Goal: Task Accomplishment & Management: Use online tool/utility

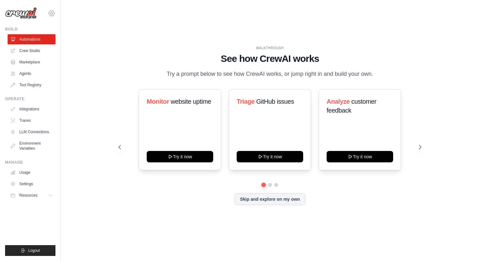
click at [52, 13] on icon at bounding box center [52, 13] width 2 height 2
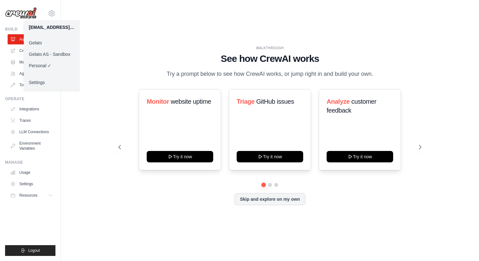
click at [59, 42] on link "Gelato" at bounding box center [52, 42] width 56 height 11
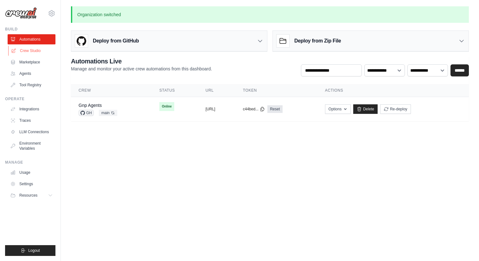
click at [42, 49] on link "Crew Studio" at bounding box center [32, 51] width 48 height 10
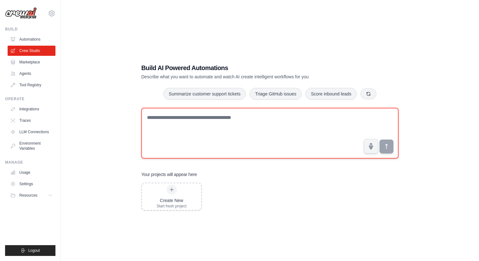
click at [198, 122] on textarea at bounding box center [269, 133] width 257 height 51
click at [216, 126] on textarea at bounding box center [269, 133] width 257 height 51
paste textarea "**********"
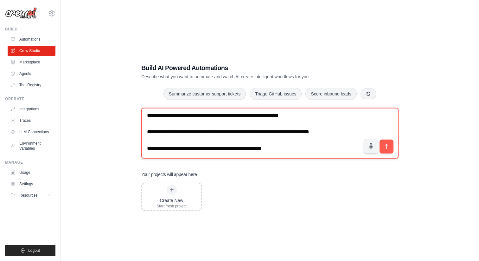
scroll to position [845, 0]
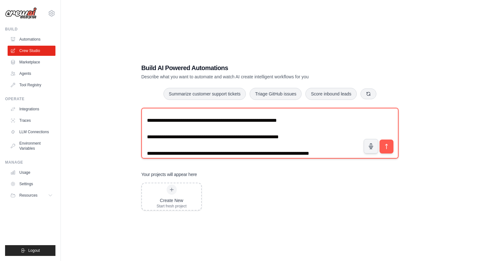
click at [278, 126] on textarea at bounding box center [269, 133] width 257 height 51
click at [277, 122] on textarea at bounding box center [269, 133] width 257 height 51
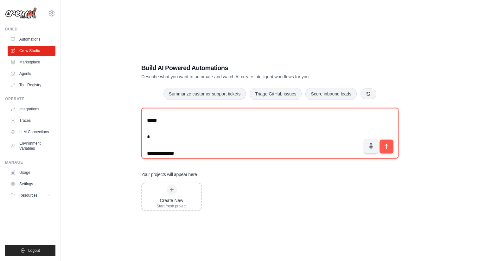
scroll to position [64, 0]
click at [277, 122] on textarea at bounding box center [269, 133] width 257 height 51
click at [230, 142] on textarea at bounding box center [269, 133] width 257 height 51
paste textarea
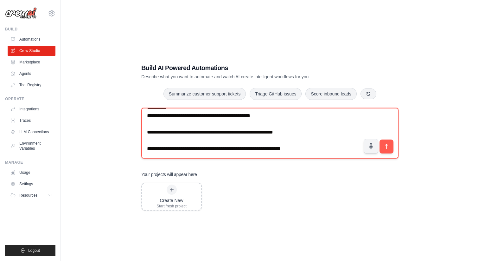
scroll to position [850, 0]
click at [230, 146] on textarea at bounding box center [269, 133] width 257 height 51
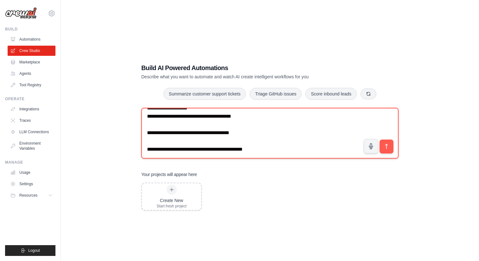
scroll to position [0, 0]
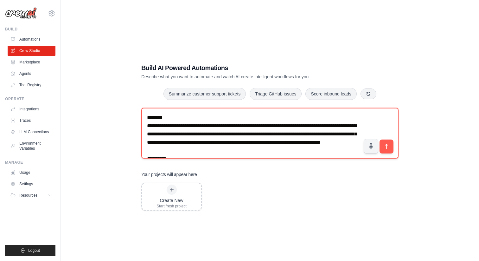
click at [200, 111] on textarea at bounding box center [269, 133] width 257 height 51
click at [203, 121] on textarea at bounding box center [269, 133] width 257 height 51
type textarea "**********"
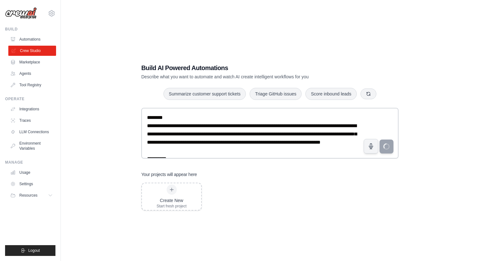
click at [27, 48] on link "Crew Studio" at bounding box center [32, 51] width 48 height 10
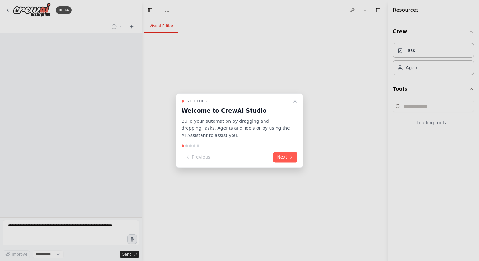
select select "****"
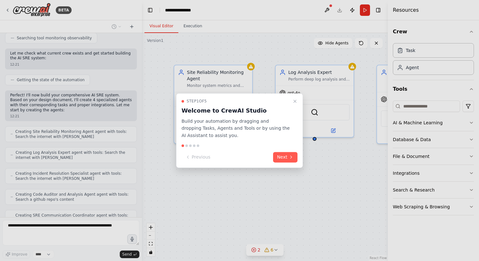
scroll to position [668, 0]
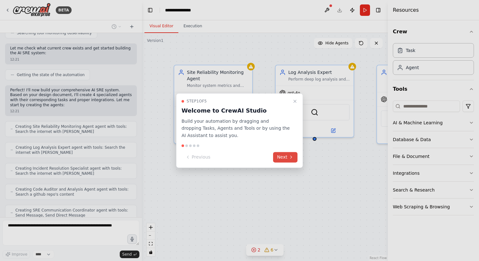
click at [290, 159] on icon at bounding box center [290, 156] width 5 height 5
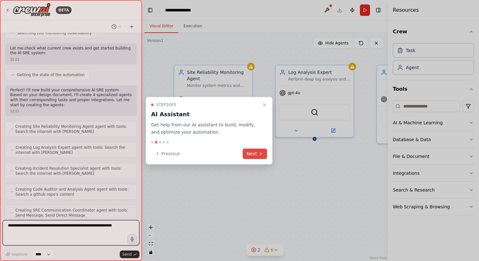
scroll to position [705, 0]
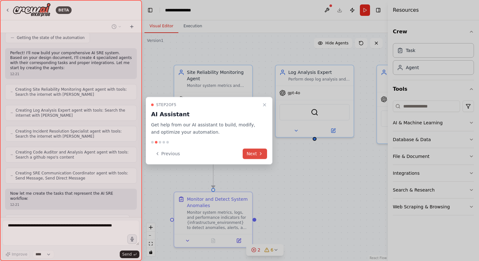
click at [253, 153] on button "Next" at bounding box center [254, 153] width 24 height 10
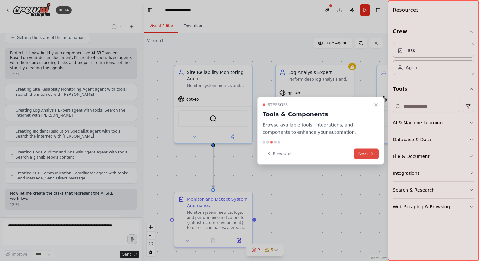
click at [355, 152] on button "Next" at bounding box center [366, 153] width 24 height 10
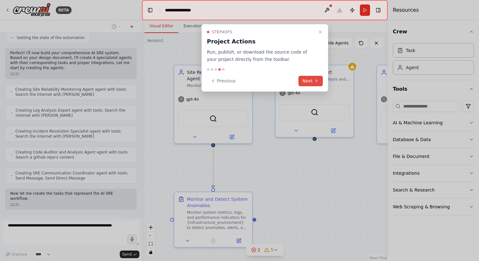
scroll to position [720, 0]
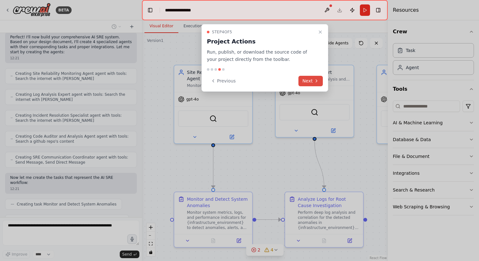
click at [316, 82] on icon at bounding box center [316, 80] width 5 height 5
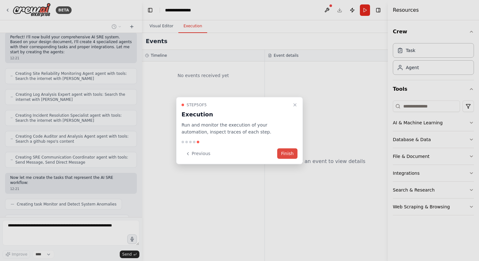
click at [288, 156] on button "Finish" at bounding box center [287, 153] width 20 height 10
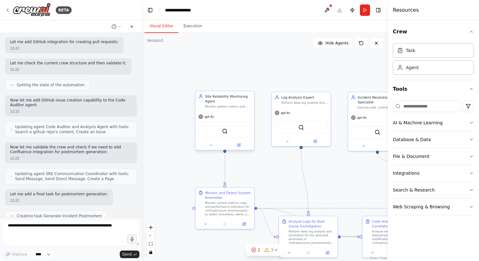
scroll to position [993, 0]
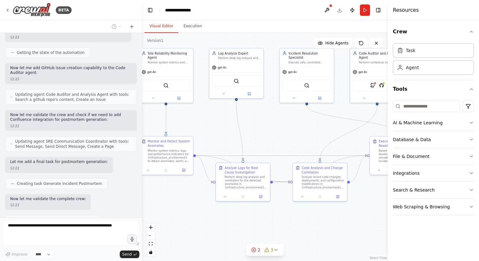
drag, startPoint x: 268, startPoint y: 131, endPoint x: 202, endPoint y: 87, distance: 78.9
click at [202, 87] on div ".deletable-edge-delete-btn { width: 20px; height: 20px; border: 0px solid #ffff…" at bounding box center [265, 147] width 246 height 228
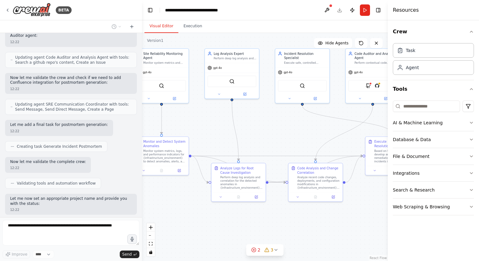
scroll to position [1035, 0]
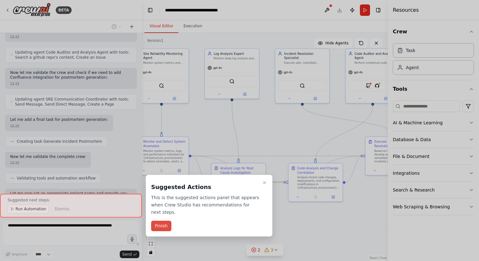
click at [163, 229] on button "Finish" at bounding box center [161, 225] width 20 height 10
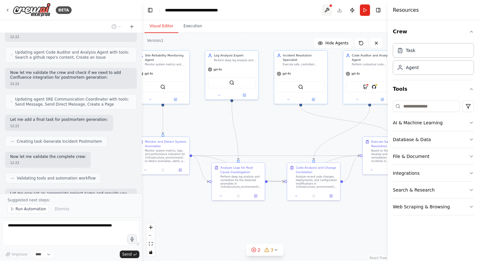
click at [329, 9] on button at bounding box center [327, 9] width 10 height 11
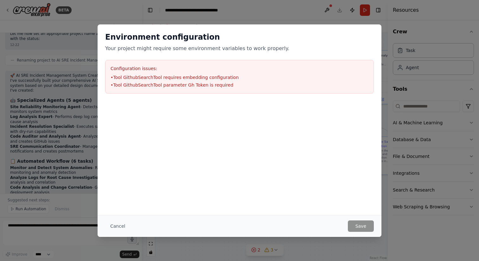
click at [361, 29] on div "Environment configuration Your project might require some environment variables…" at bounding box center [240, 62] width 284 height 77
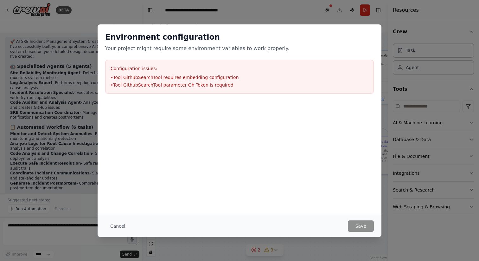
click at [310, 17] on div "Environment configuration Your project might require some environment variables…" at bounding box center [239, 130] width 479 height 261
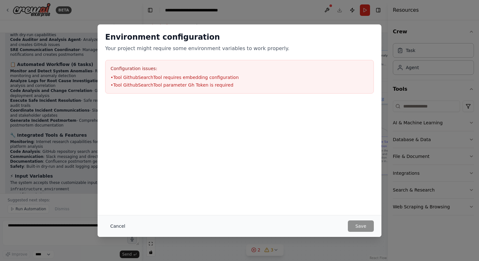
click at [117, 223] on button "Cancel" at bounding box center [117, 225] width 25 height 11
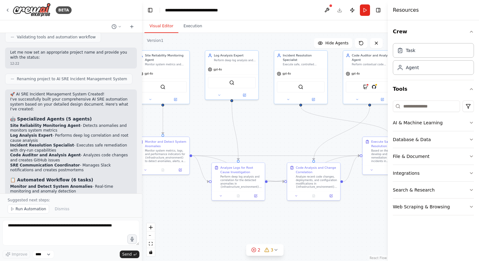
scroll to position [1178, 0]
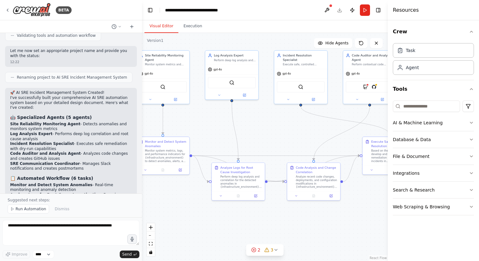
click at [339, 11] on header "**********" at bounding box center [265, 10] width 246 height 20
click at [331, 7] on div at bounding box center [331, 6] width 4 height 4
click at [322, 15] on button at bounding box center [327, 9] width 10 height 11
click at [324, 13] on div at bounding box center [327, 9] width 10 height 11
click at [325, 10] on div at bounding box center [327, 9] width 10 height 11
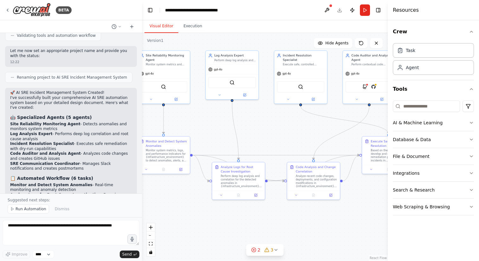
click at [340, 9] on header "**********" at bounding box center [265, 10] width 246 height 20
click at [376, 9] on button "Toggle Right Sidebar" at bounding box center [378, 10] width 9 height 9
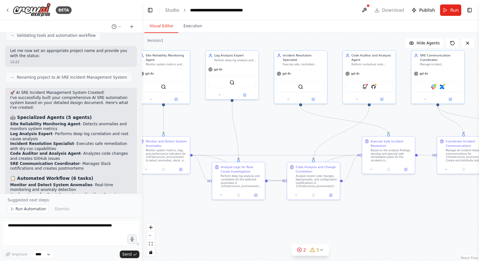
click at [389, 9] on header "**********" at bounding box center [310, 10] width 337 height 20
click at [32, 209] on span "Run Automation" at bounding box center [31, 208] width 31 height 5
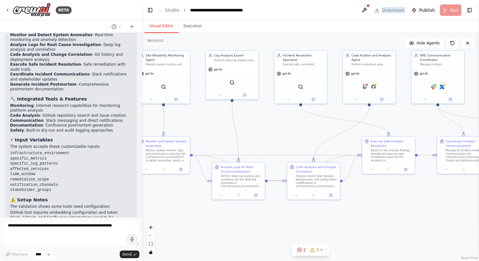
scroll to position [1353, 0]
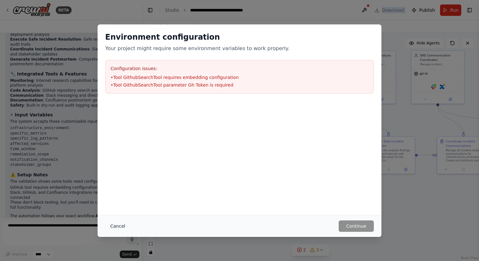
click at [113, 227] on button "Cancel" at bounding box center [117, 225] width 25 height 11
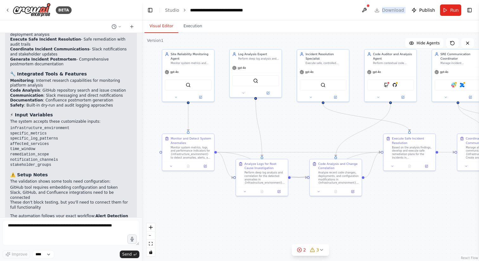
drag, startPoint x: 197, startPoint y: 111, endPoint x: 222, endPoint y: 109, distance: 24.7
click at [222, 109] on div ".deletable-edge-delete-btn { width: 20px; height: 20px; border: 0px solid #ffff…" at bounding box center [310, 147] width 337 height 228
click at [323, 252] on icon at bounding box center [321, 249] width 5 height 5
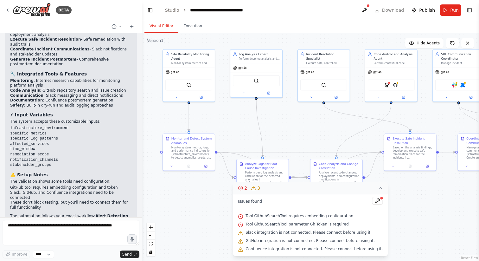
click at [326, 233] on span "Slack integration is not connected. Please connect before using it." at bounding box center [308, 232] width 126 height 5
click at [307, 250] on span "Confluence integration is not connected. Please connect before using it." at bounding box center [313, 248] width 137 height 5
click at [372, 199] on button at bounding box center [377, 201] width 11 height 8
click at [375, 200] on div at bounding box center [377, 201] width 11 height 9
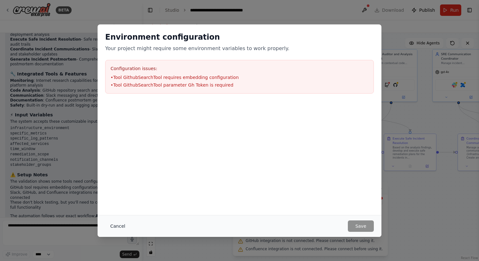
click at [125, 225] on button "Cancel" at bounding box center [117, 225] width 25 height 11
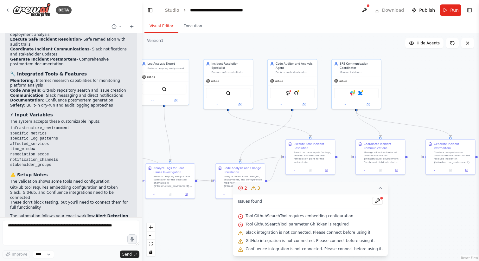
drag, startPoint x: 293, startPoint y: 111, endPoint x: 198, endPoint y: 118, distance: 95.2
click at [198, 118] on div ".deletable-edge-delete-btn { width: 20px; height: 20px; border: 0px solid #ffff…" at bounding box center [310, 147] width 337 height 228
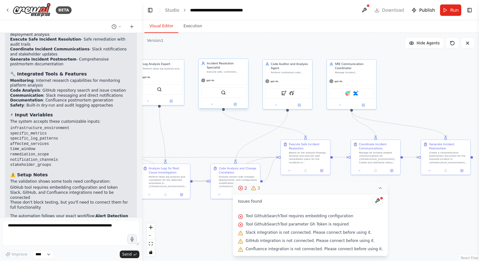
click at [232, 93] on div "SerperDevTool" at bounding box center [223, 92] width 44 height 10
click at [227, 67] on div "Incident Resolution Specialist" at bounding box center [226, 65] width 39 height 8
click at [215, 63] on div "Incident Resolution Specialist" at bounding box center [226, 65] width 39 height 8
click at [212, 70] on div "Execute safe, controlled remediation actions for incidents in {infrastructure_e…" at bounding box center [226, 71] width 39 height 3
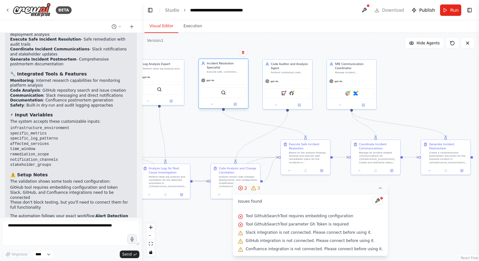
click at [212, 70] on div "Execute safe, controlled remediation actions for incidents in {infrastructure_e…" at bounding box center [226, 71] width 39 height 3
click at [232, 102] on button at bounding box center [235, 104] width 22 height 5
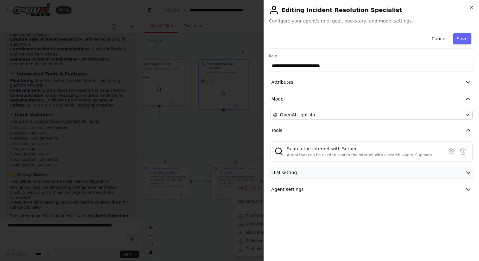
click at [390, 168] on button "LLM setting" at bounding box center [371, 173] width 205 height 12
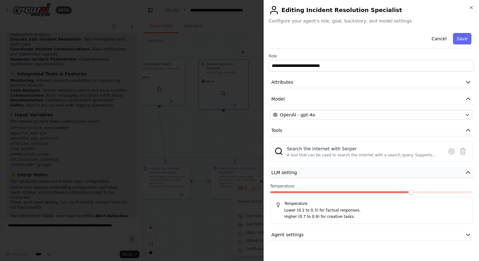
click at [390, 168] on button "LLM setting" at bounding box center [371, 173] width 205 height 12
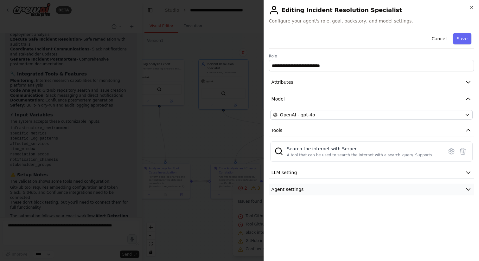
click at [381, 192] on button "Agent settings" at bounding box center [371, 189] width 205 height 12
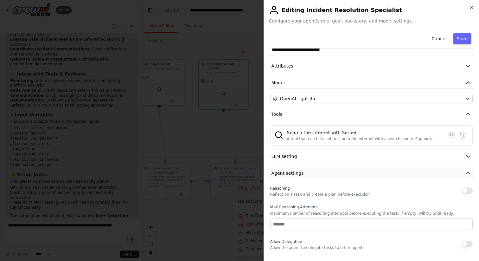
scroll to position [0, 0]
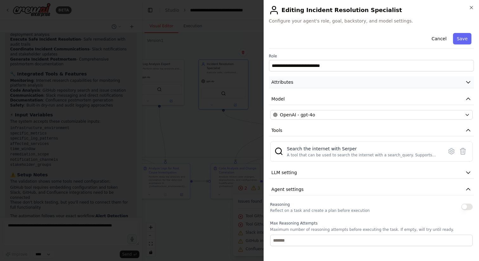
click at [366, 81] on button "Attributes" at bounding box center [371, 82] width 205 height 12
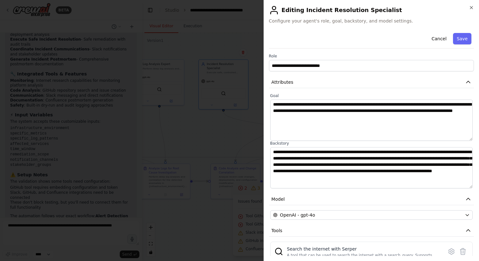
click at [475, 6] on div "**********" at bounding box center [370, 130] width 215 height 261
click at [473, 9] on icon "button" at bounding box center [471, 7] width 5 height 5
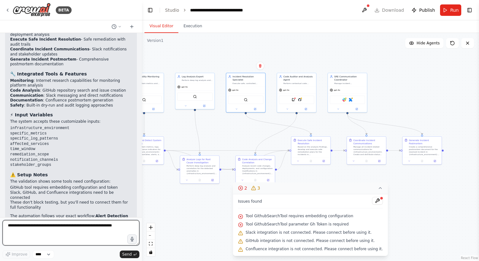
click at [91, 236] on textarea at bounding box center [71, 232] width 137 height 25
click at [14, 230] on textarea "**********" at bounding box center [71, 232] width 137 height 25
type textarea "**********"
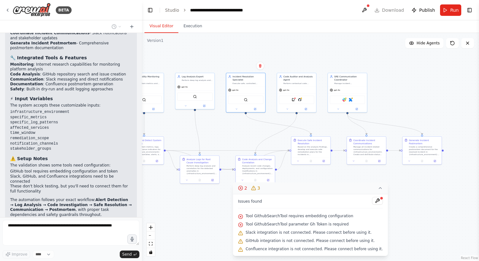
scroll to position [1400, 0]
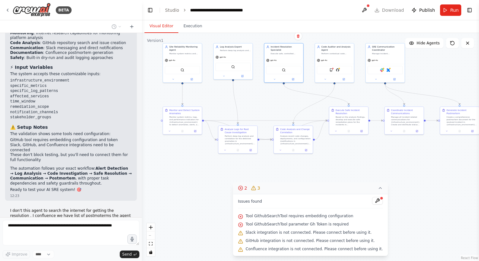
drag, startPoint x: 237, startPoint y: 124, endPoint x: 272, endPoint y: 91, distance: 48.8
click at [272, 91] on div ".deletable-edge-delete-btn { width: 20px; height: 20px; border: 0px solid #ffff…" at bounding box center [310, 147] width 337 height 228
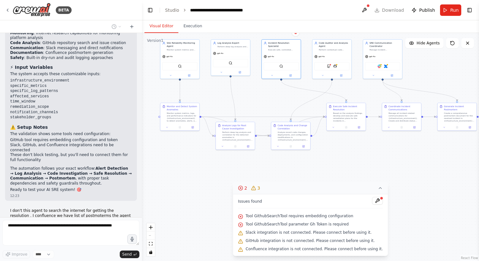
click at [378, 186] on icon at bounding box center [380, 187] width 5 height 5
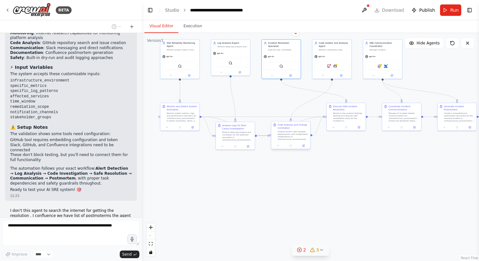
click at [297, 136] on div "Analyze recent code changes, deployments, and configuration modifications in {i…" at bounding box center [292, 135] width 31 height 10
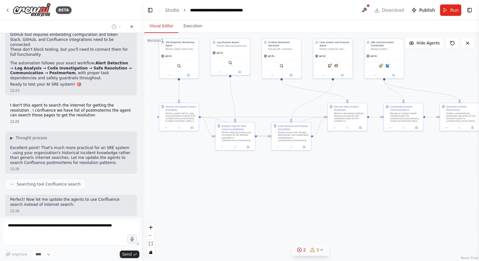
scroll to position [1510, 0]
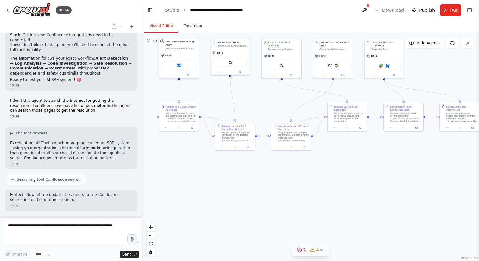
click at [186, 66] on div "Confluence" at bounding box center [178, 65] width 35 height 8
click at [180, 45] on div "Site Reliability Monitoring Agent" at bounding box center [181, 43] width 31 height 6
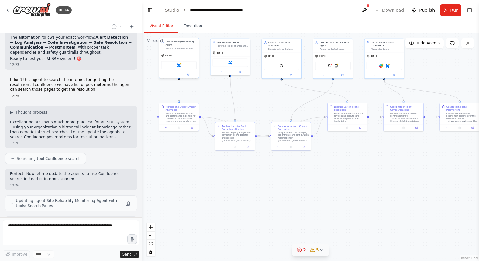
scroll to position [1552, 0]
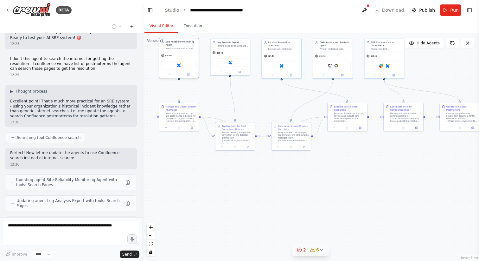
click at [185, 48] on div "Monitor system metrics and performance to detect anomalies, alerts, and potenti…" at bounding box center [181, 48] width 31 height 3
click at [170, 76] on div at bounding box center [179, 74] width 40 height 6
click at [170, 74] on icon at bounding box center [169, 74] width 3 height 3
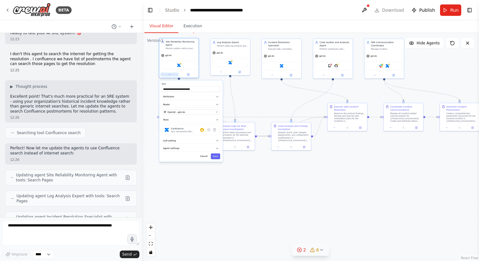
scroll to position [1594, 0]
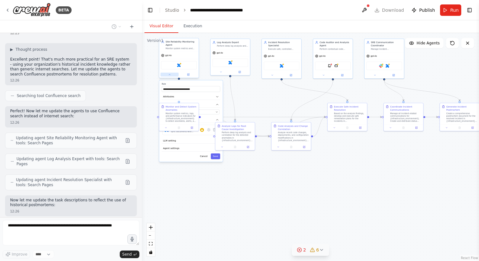
click at [169, 74] on icon at bounding box center [169, 74] width 3 height 3
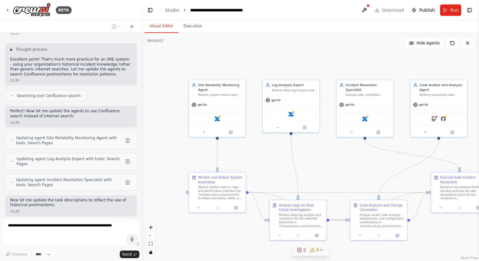
drag, startPoint x: 218, startPoint y: 85, endPoint x: 284, endPoint y: 151, distance: 92.9
click at [284, 151] on div ".deletable-edge-delete-btn { width: 20px; height: 20px; border: 0px solid #ffff…" at bounding box center [310, 147] width 337 height 228
click at [218, 117] on img at bounding box center [216, 117] width 5 height 5
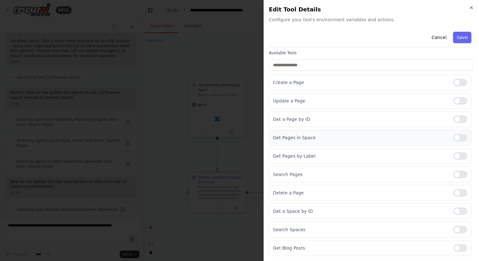
scroll to position [0, 0]
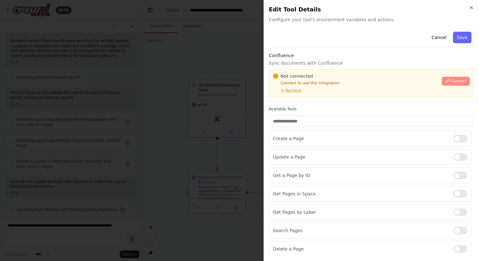
click at [449, 82] on icon at bounding box center [447, 81] width 4 height 4
click at [460, 81] on span "Connect" at bounding box center [458, 81] width 16 height 5
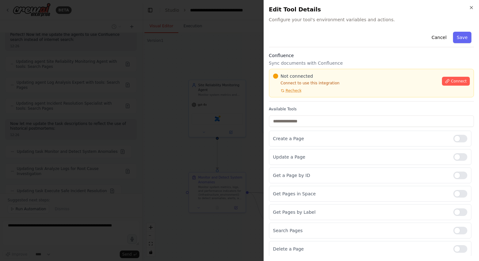
click at [312, 77] on div "Not connected" at bounding box center [355, 76] width 165 height 6
click at [326, 79] on div "Not connected Connect to use this integration Recheck" at bounding box center [355, 83] width 165 height 20
click at [351, 64] on p "Sync documents with Confluence" at bounding box center [371, 63] width 205 height 6
click at [351, 66] on p "Sync documents with Confluence" at bounding box center [371, 63] width 205 height 6
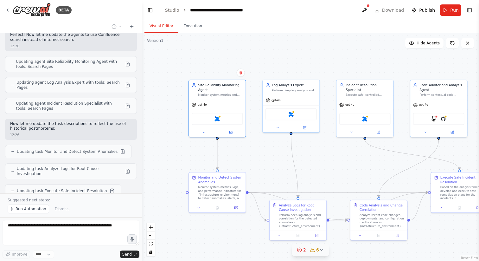
click at [351, 66] on div ".deletable-edge-delete-btn { width: 20px; height: 20px; border: 0px solid #ffff…" at bounding box center [310, 147] width 337 height 228
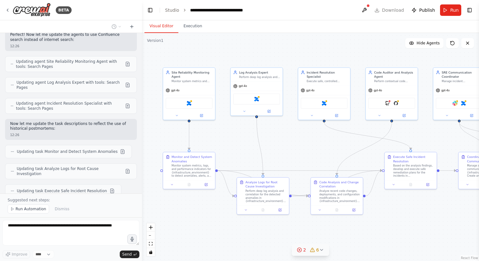
drag, startPoint x: 351, startPoint y: 66, endPoint x: 305, endPoint y: 50, distance: 49.2
click at [305, 50] on div ".deletable-edge-delete-btn { width: 20px; height: 20px; border: 0px solid #ffff…" at bounding box center [310, 147] width 337 height 228
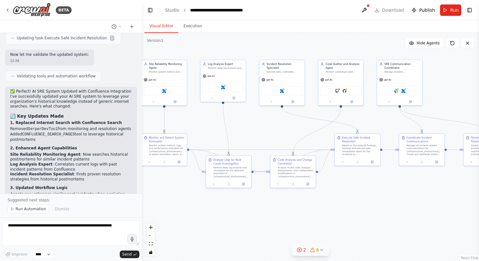
drag, startPoint x: 403, startPoint y: 125, endPoint x: 366, endPoint y: 118, distance: 37.3
click at [366, 118] on div ".deletable-edge-delete-btn { width: 20px; height: 20px; border: 0px solid #ffff…" at bounding box center [310, 147] width 337 height 228
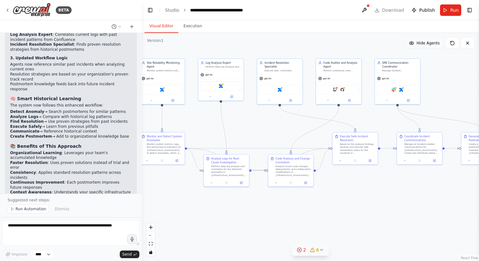
click at [431, 42] on span "Hide Agents" at bounding box center [427, 43] width 23 height 5
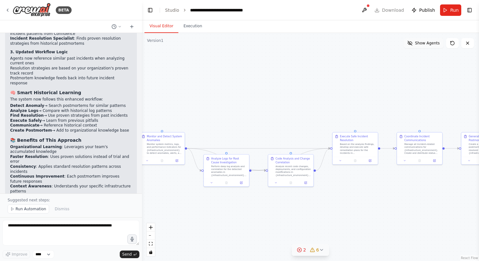
scroll to position [1963, 0]
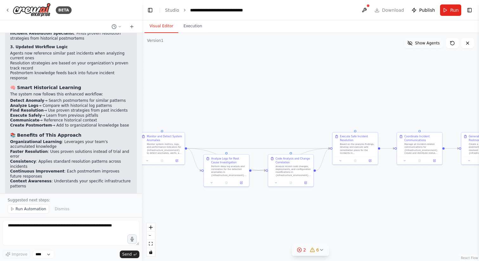
click at [431, 42] on span "Show Agents" at bounding box center [427, 43] width 25 height 5
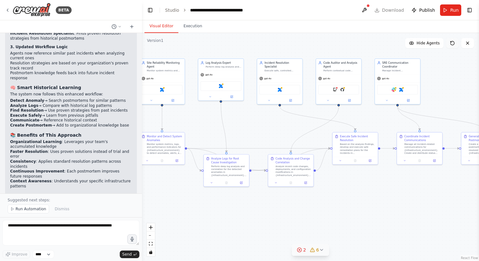
click at [450, 46] on button at bounding box center [452, 43] width 13 height 10
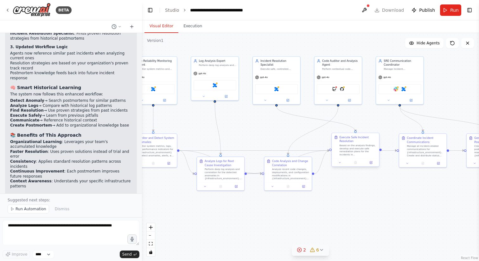
click at [362, 149] on div "Based on the analysis findings, develop and execute safe remediation plans for …" at bounding box center [357, 150] width 37 height 12
click at [371, 162] on icon at bounding box center [370, 162] width 2 height 2
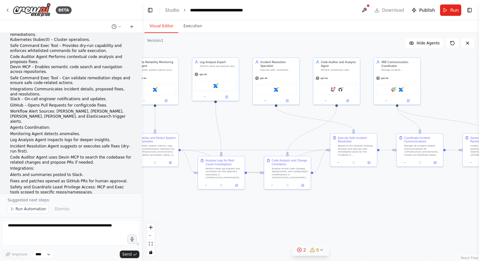
scroll to position [0, 0]
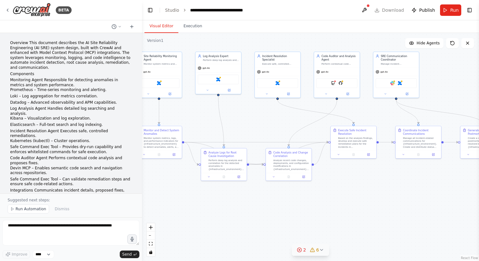
drag, startPoint x: 225, startPoint y: 125, endPoint x: 228, endPoint y: 117, distance: 7.8
click at [228, 117] on div ".deletable-edge-delete-btn { width: 20px; height: 20px; border: 0px solid #ffff…" at bounding box center [310, 147] width 337 height 228
click at [337, 81] on div "GithubSearchTool GitHub" at bounding box center [336, 82] width 41 height 9
click at [338, 83] on img at bounding box center [340, 82] width 4 height 4
click at [343, 82] on div "GithubSearchTool GitHub" at bounding box center [336, 82] width 41 height 9
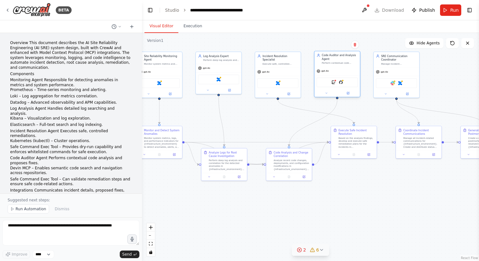
click at [340, 63] on div "Perform contextual code analysis to identify potential causes of incidents and …" at bounding box center [340, 62] width 36 height 3
click at [332, 51] on div "Code Auditor and Analysis Agent Perform contextual code analysis to identify po…" at bounding box center [337, 59] width 46 height 16
click at [333, 57] on div "Code Auditor and Analysis Agent" at bounding box center [340, 56] width 36 height 7
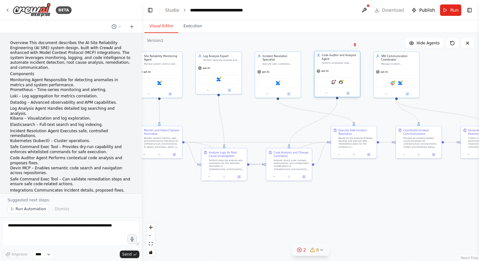
click at [333, 57] on div "Code Auditor and Analysis Agent" at bounding box center [340, 56] width 36 height 7
click at [384, 12] on header "**********" at bounding box center [310, 10] width 337 height 20
click at [393, 9] on header "**********" at bounding box center [310, 10] width 337 height 20
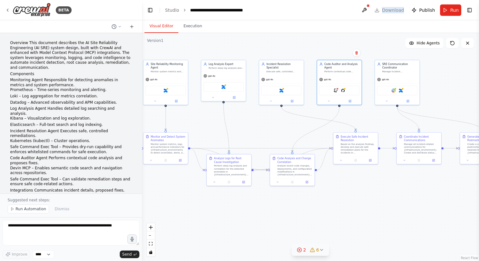
drag, startPoint x: 282, startPoint y: 124, endPoint x: 284, endPoint y: 130, distance: 6.1
click at [284, 130] on div ".deletable-edge-delete-btn { width: 20px; height: 20px; border: 0px solid #ffff…" at bounding box center [310, 147] width 337 height 228
click at [397, 10] on header "**********" at bounding box center [310, 10] width 337 height 20
click at [398, 10] on header "**********" at bounding box center [310, 10] width 337 height 20
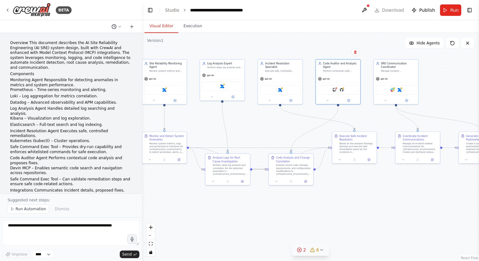
click at [118, 26] on icon at bounding box center [120, 27] width 4 height 4
click at [126, 38] on span "Today 12:20" at bounding box center [128, 39] width 21 height 5
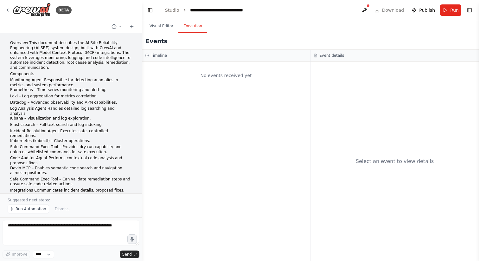
click at [192, 24] on button "Execution" at bounding box center [192, 26] width 29 height 13
click at [168, 23] on button "Visual Editor" at bounding box center [161, 26] width 34 height 13
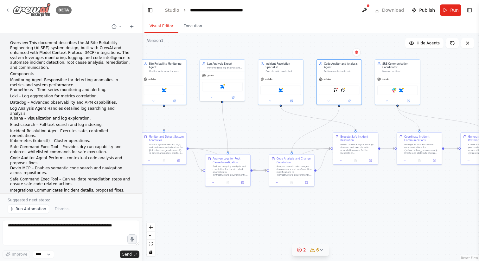
click at [8, 6] on div "BETA" at bounding box center [38, 10] width 66 height 14
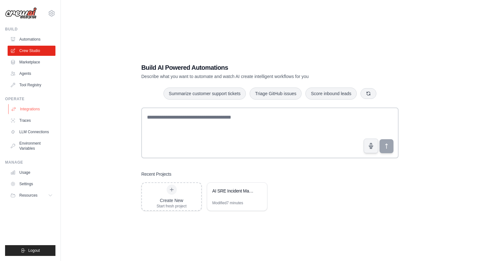
click at [38, 107] on link "Integrations" at bounding box center [32, 109] width 48 height 10
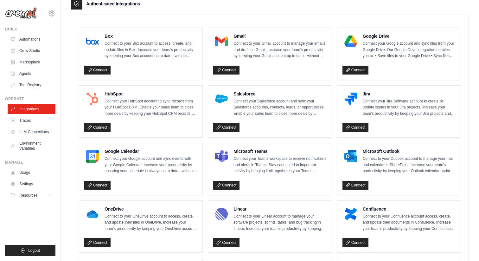
scroll to position [289, 0]
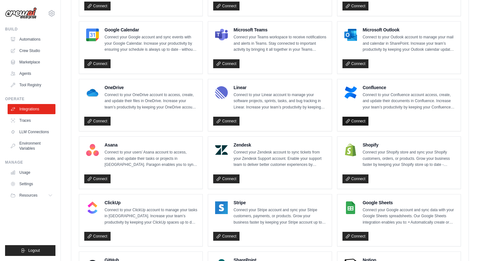
click at [360, 119] on link "Connect" at bounding box center [355, 120] width 26 height 9
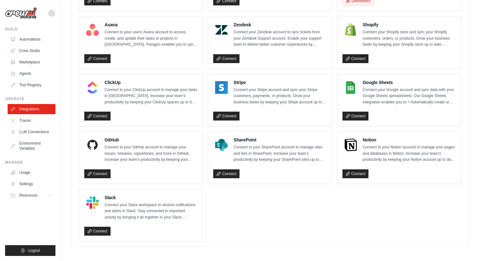
scroll to position [410, 0]
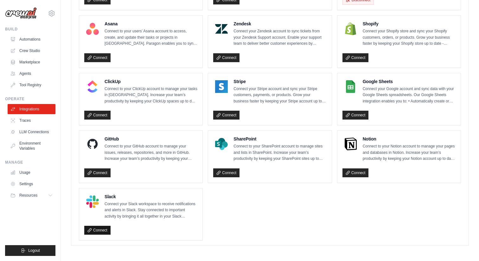
click at [95, 228] on link "Connect" at bounding box center [97, 229] width 26 height 9
click at [102, 170] on link "Connect" at bounding box center [97, 172] width 26 height 9
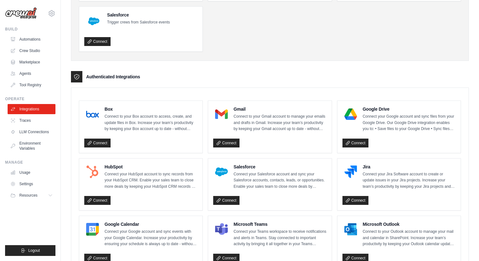
scroll to position [0, 0]
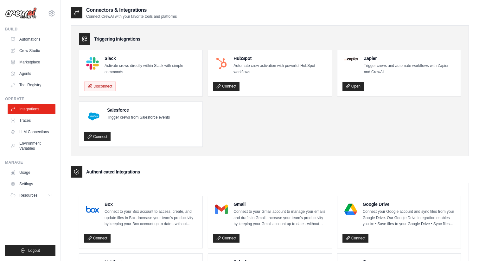
click at [32, 45] on ul "Automations Crew Studio Marketplace Agents Tool Registry" at bounding box center [32, 62] width 48 height 56
click at [33, 52] on link "Crew Studio" at bounding box center [32, 51] width 48 height 10
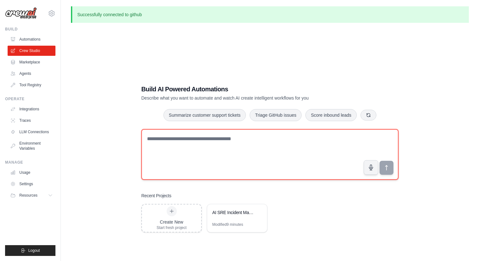
click at [230, 139] on textarea at bounding box center [269, 154] width 257 height 51
type textarea "*********"
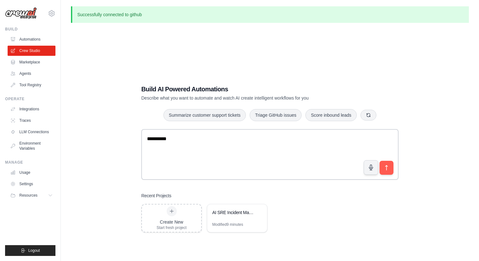
drag, startPoint x: 363, startPoint y: 114, endPoint x: 294, endPoint y: 51, distance: 93.5
click at [294, 51] on div "Build AI Powered Automations Describe what you want to automate and watch AI cr…" at bounding box center [270, 158] width 398 height 261
click at [371, 114] on button "button" at bounding box center [368, 114] width 16 height 11
click at [283, 115] on button "Summarize customer support tickets" at bounding box center [267, 115] width 82 height 12
click at [33, 67] on ul "Automations Crew Studio Marketplace Agents Tool Registry" at bounding box center [32, 62] width 48 height 56
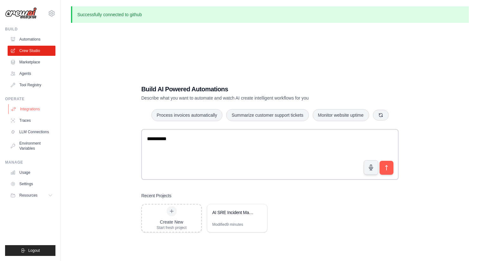
click at [37, 112] on link "Integrations" at bounding box center [32, 109] width 48 height 10
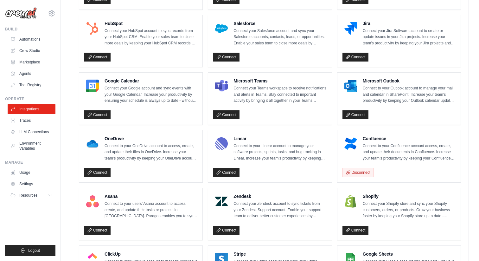
scroll to position [233, 0]
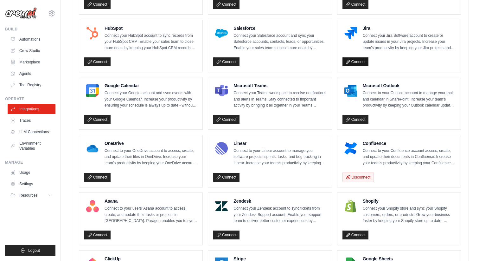
click at [356, 63] on link "Connect" at bounding box center [355, 61] width 26 height 9
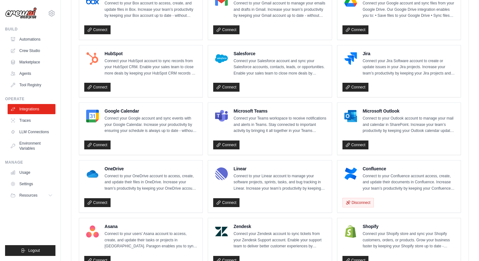
scroll to position [224, 0]
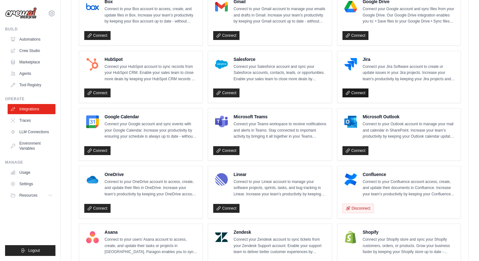
click at [356, 92] on link "Connect" at bounding box center [355, 92] width 26 height 9
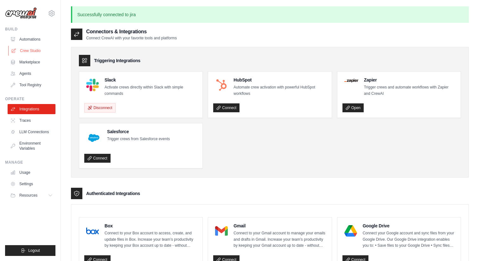
click at [41, 47] on link "Crew Studio" at bounding box center [32, 51] width 48 height 10
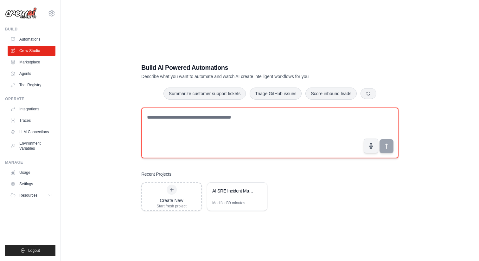
click at [181, 140] on textarea at bounding box center [269, 132] width 257 height 51
paste textarea "**********"
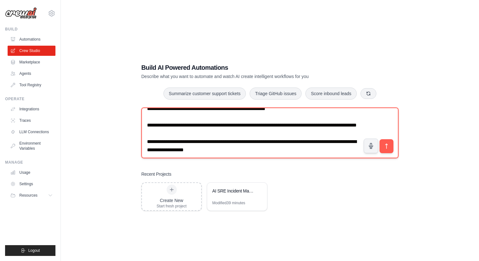
scroll to position [25, 0]
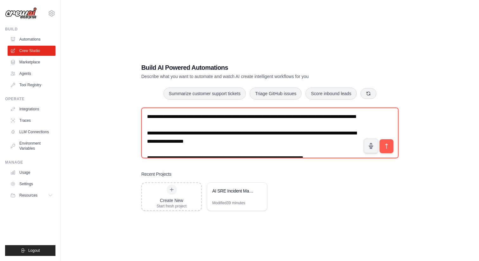
type textarea "**********"
click at [218, 124] on textarea at bounding box center [269, 132] width 257 height 51
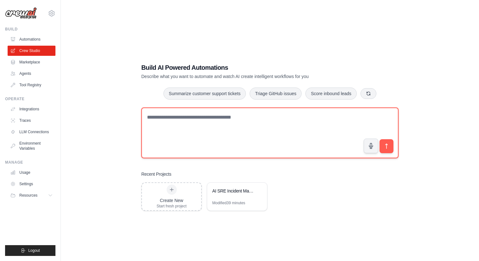
scroll to position [0, 0]
paste textarea "**********"
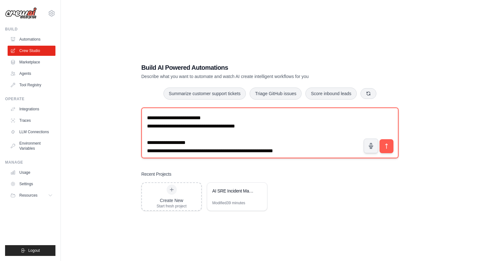
scroll to position [611, 0]
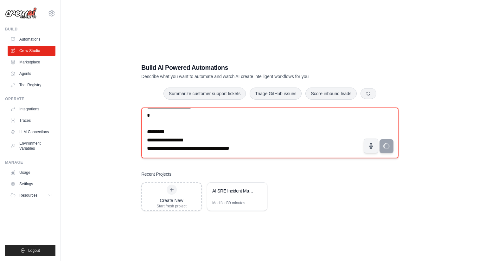
type textarea "**********"
click at [210, 132] on textarea at bounding box center [269, 132] width 257 height 51
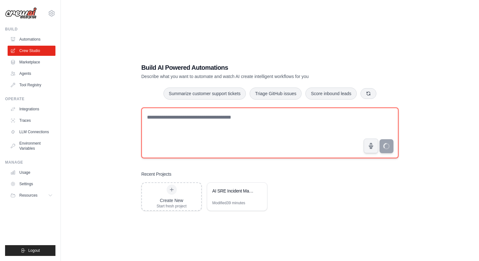
scroll to position [0, 0]
paste textarea "**********"
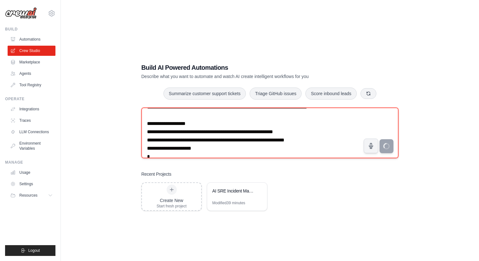
scroll to position [313, 0]
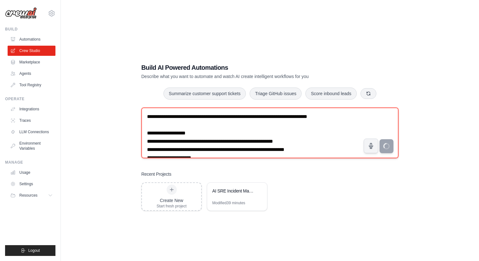
click at [243, 128] on textarea at bounding box center [269, 132] width 257 height 51
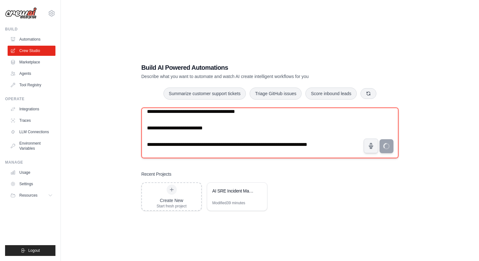
scroll to position [285, 0]
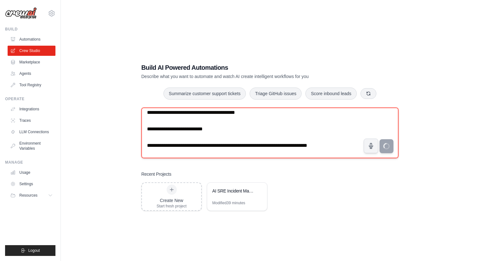
click at [242, 139] on textarea at bounding box center [269, 132] width 257 height 51
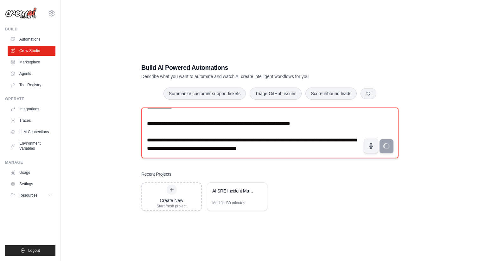
scroll to position [258, 0]
click at [205, 130] on textarea at bounding box center [269, 132] width 257 height 51
click at [214, 130] on textarea at bounding box center [269, 132] width 257 height 51
click at [275, 132] on textarea at bounding box center [269, 132] width 257 height 51
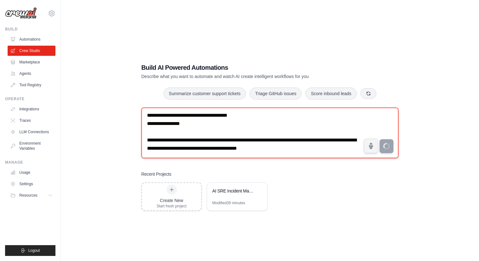
type textarea "**********"
click at [305, 133] on textarea at bounding box center [269, 132] width 257 height 51
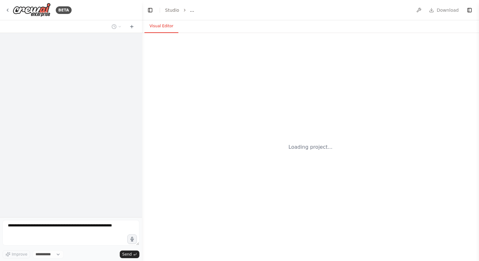
select select "****"
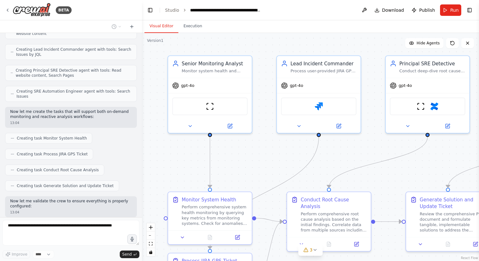
scroll to position [608, 0]
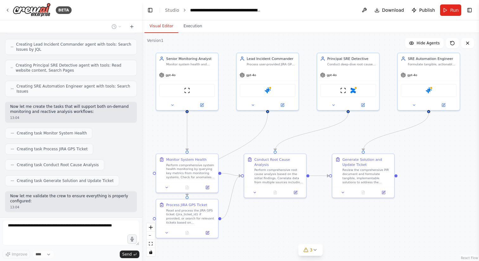
drag, startPoint x: 274, startPoint y: 146, endPoint x: 235, endPoint y: 118, distance: 48.5
click at [235, 119] on div ".deletable-edge-delete-btn { width: 20px; height: 20px; border: 0px solid #ffff…" at bounding box center [310, 147] width 337 height 228
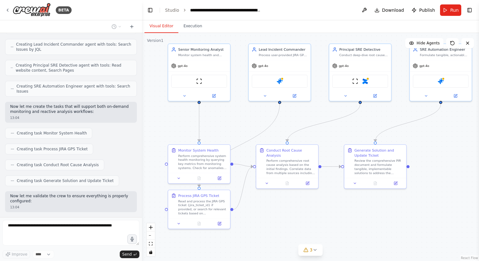
drag, startPoint x: 225, startPoint y: 125, endPoint x: 238, endPoint y: 119, distance: 14.9
click at [238, 119] on div ".deletable-edge-delete-btn { width: 20px; height: 20px; border: 0px solid #ffff…" at bounding box center [310, 147] width 337 height 228
click at [286, 170] on div "Perform comprehensive root cause analysis based on the initial findings. Correl…" at bounding box center [290, 165] width 49 height 16
click at [286, 170] on div "Perform comprehensive root cause analysis based on the initial findings. Correl…" at bounding box center [292, 165] width 49 height 16
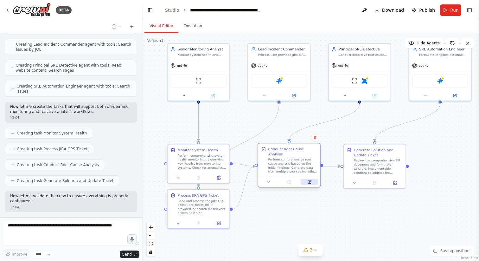
click at [311, 183] on icon at bounding box center [309, 181] width 4 height 4
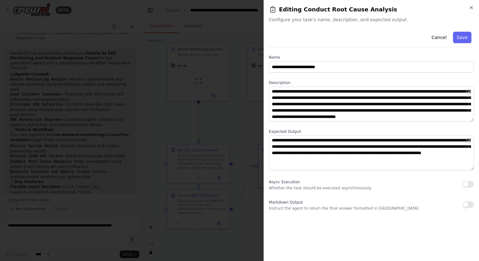
scroll to position [845, 0]
click at [471, 8] on icon "button" at bounding box center [471, 7] width 5 height 5
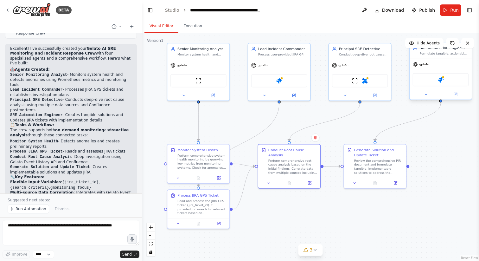
click at [446, 83] on div "Jira" at bounding box center [440, 79] width 56 height 13
click at [440, 81] on img at bounding box center [440, 80] width 6 height 6
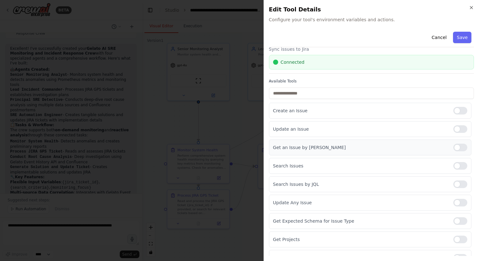
scroll to position [0, 0]
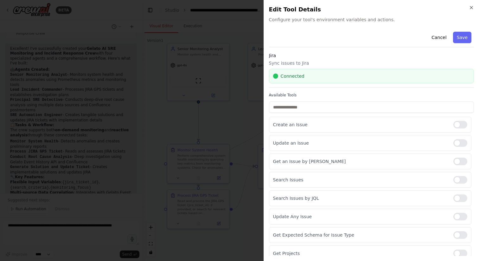
click at [231, 114] on div at bounding box center [239, 130] width 479 height 261
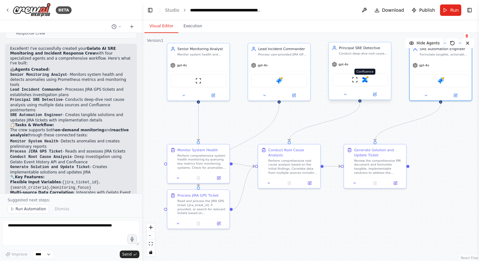
click at [365, 82] on img at bounding box center [365, 80] width 6 height 6
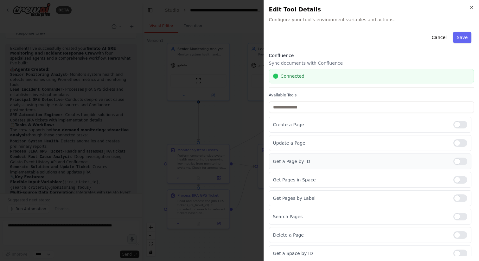
scroll to position [42, 0]
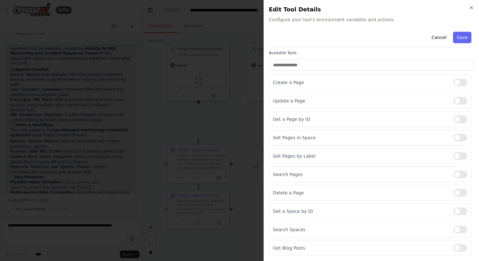
click at [222, 109] on div at bounding box center [239, 130] width 479 height 261
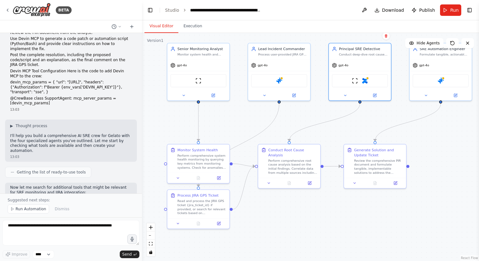
scroll to position [114, 0]
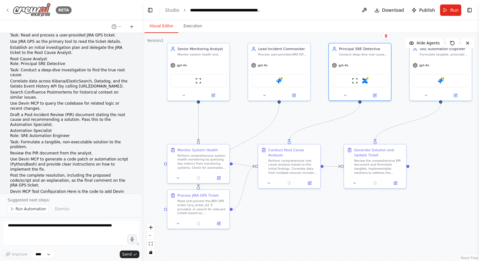
click at [39, 10] on img at bounding box center [32, 10] width 38 height 14
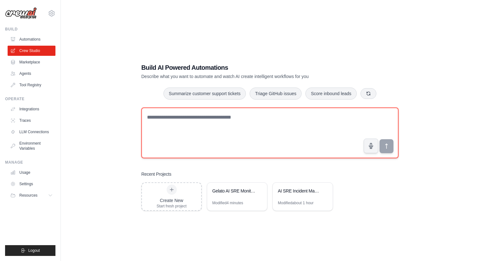
click at [277, 130] on textarea at bounding box center [269, 132] width 257 height 51
paste textarea "**********"
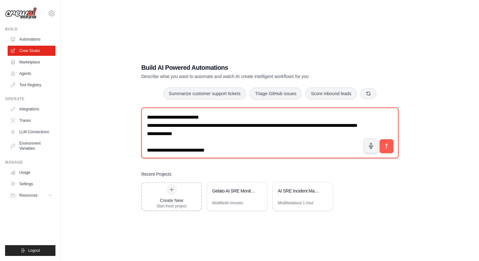
scroll to position [267, 0]
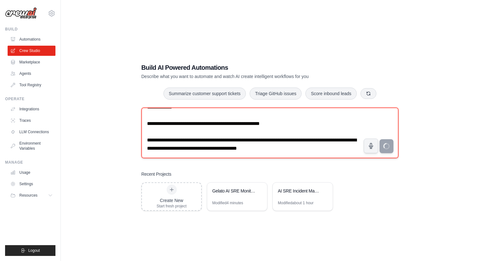
type textarea "**********"
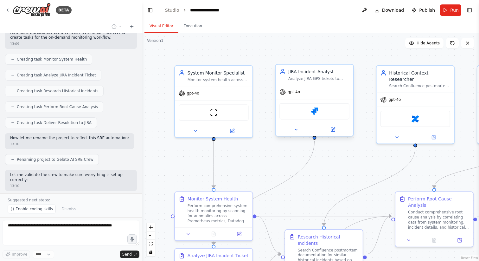
scroll to position [602, 0]
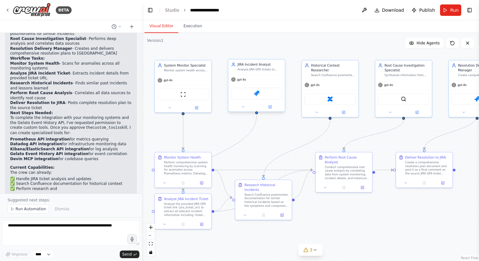
drag, startPoint x: 272, startPoint y: 136, endPoint x: 227, endPoint y: 116, distance: 49.5
click at [227, 116] on div ".deletable-edge-delete-btn { width: 20px; height: 20px; border: 0px solid #ffff…" at bounding box center [310, 147] width 337 height 228
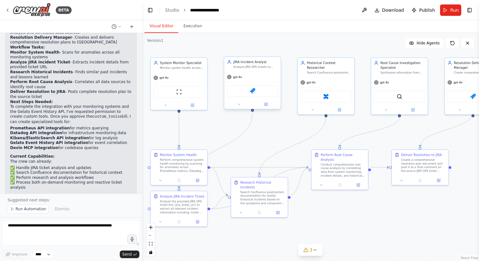
scroll to position [837, 0]
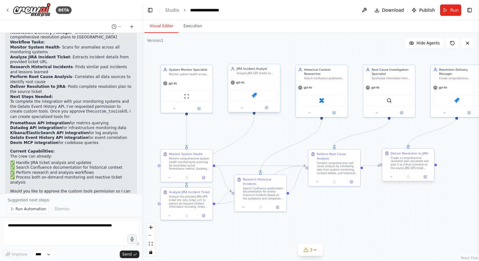
click at [415, 161] on div "Create a comprehensive resolution plan document and post it as a final comment …" at bounding box center [410, 163] width 41 height 14
click at [407, 167] on div "Create a comprehensive resolution plan document and post it as a final comment …" at bounding box center [410, 163] width 41 height 14
click at [420, 158] on div "Create a comprehensive resolution plan document and post it as a final comment …" at bounding box center [410, 163] width 41 height 14
click at [427, 179] on button at bounding box center [425, 176] width 15 height 5
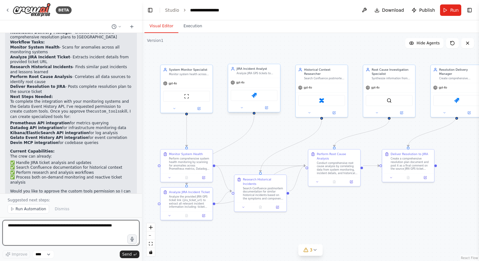
click at [85, 222] on textarea at bounding box center [71, 232] width 137 height 25
type textarea "**********"
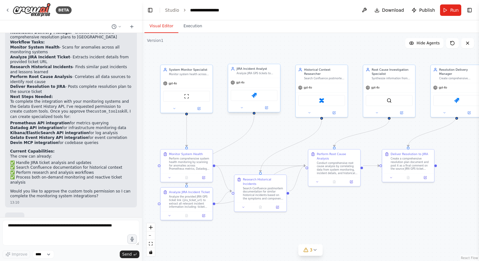
scroll to position [860, 0]
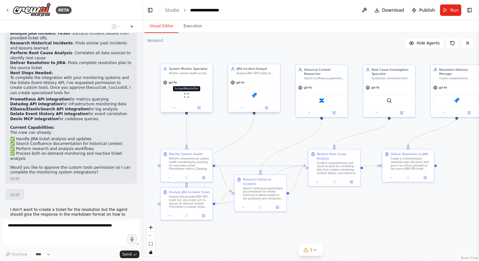
click at [188, 95] on img at bounding box center [186, 95] width 5 height 5
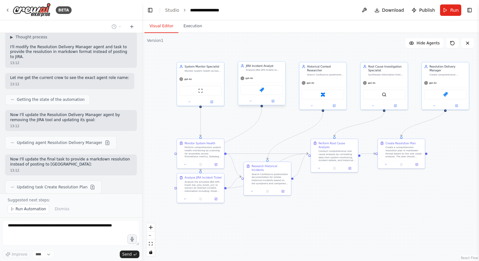
scroll to position [1089, 0]
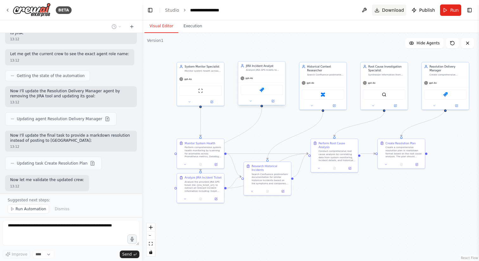
click at [394, 11] on span "Download" at bounding box center [393, 10] width 22 height 6
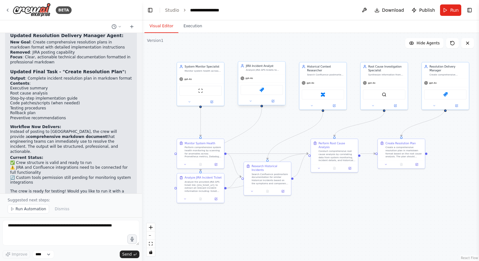
scroll to position [1263, 0]
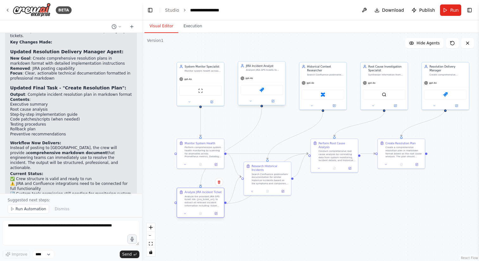
drag, startPoint x: 203, startPoint y: 189, endPoint x: 202, endPoint y: 205, distance: 16.1
click at [202, 204] on div "Analyze the provided JIRA GPS ticket link {jira_ticket_url} to extract all rele…" at bounding box center [203, 201] width 37 height 12
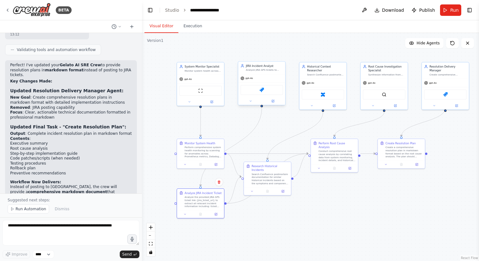
scroll to position [1220, 0]
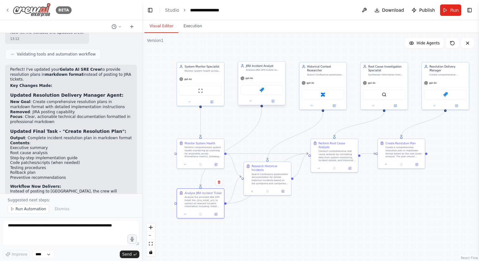
click at [39, 8] on img at bounding box center [32, 10] width 38 height 14
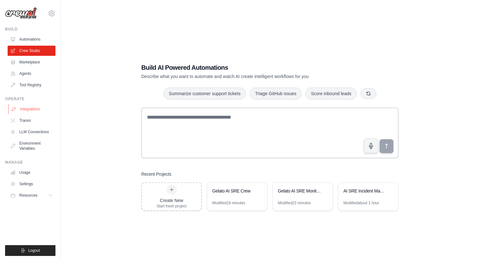
click at [36, 113] on link "Integrations" at bounding box center [32, 109] width 48 height 10
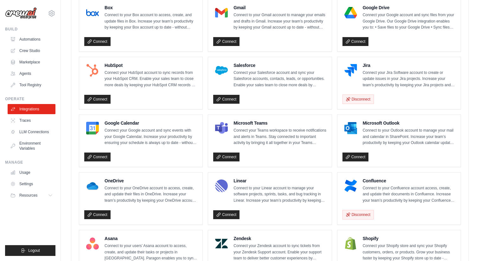
scroll to position [200, 0]
